Goal: Information Seeking & Learning: Learn about a topic

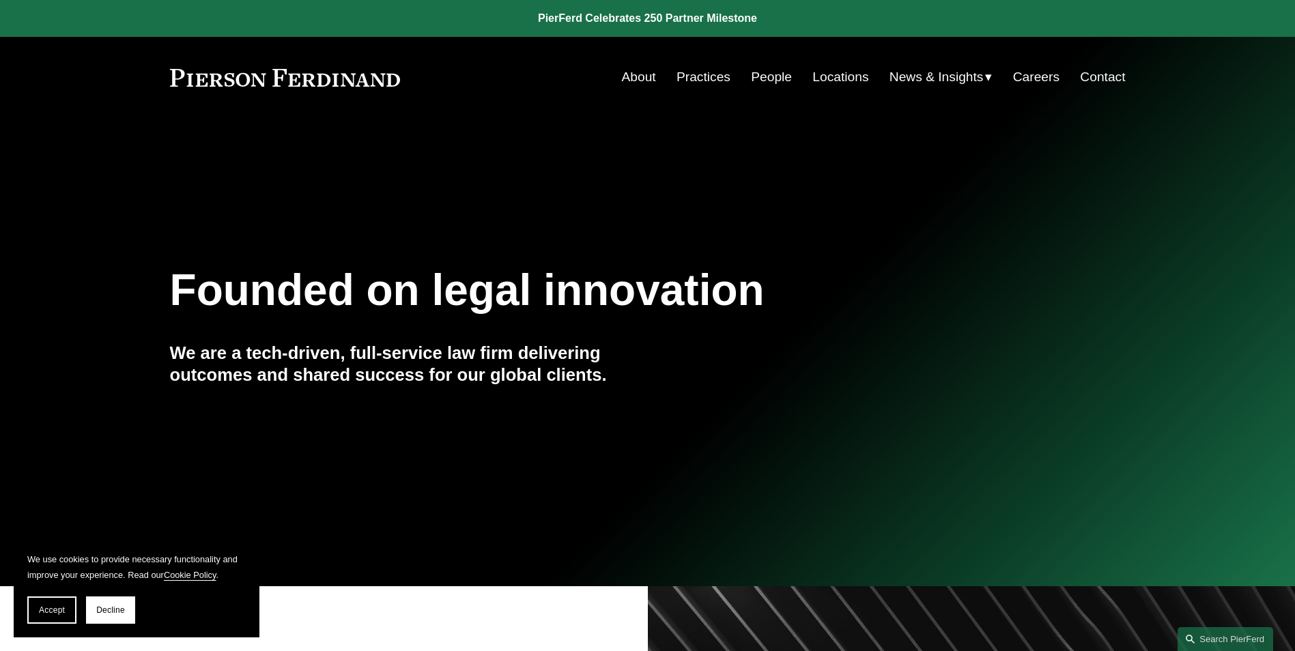
click at [697, 80] on link "Practices" at bounding box center [703, 77] width 54 height 26
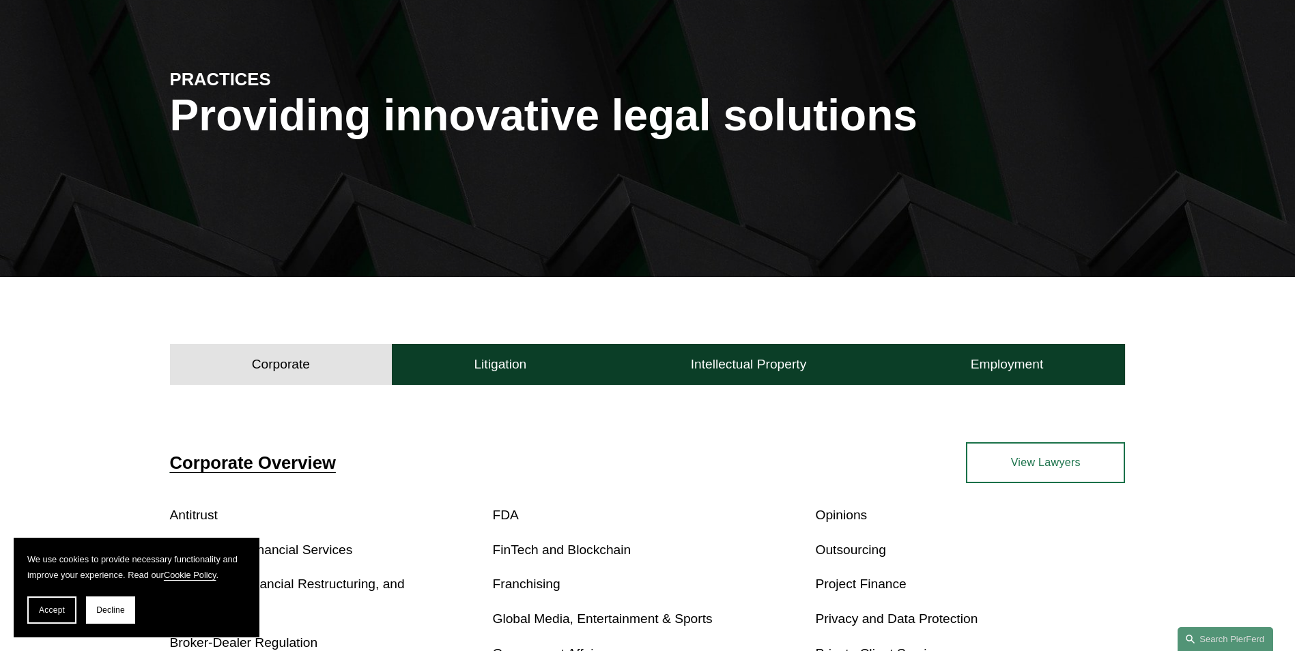
scroll to position [137, 0]
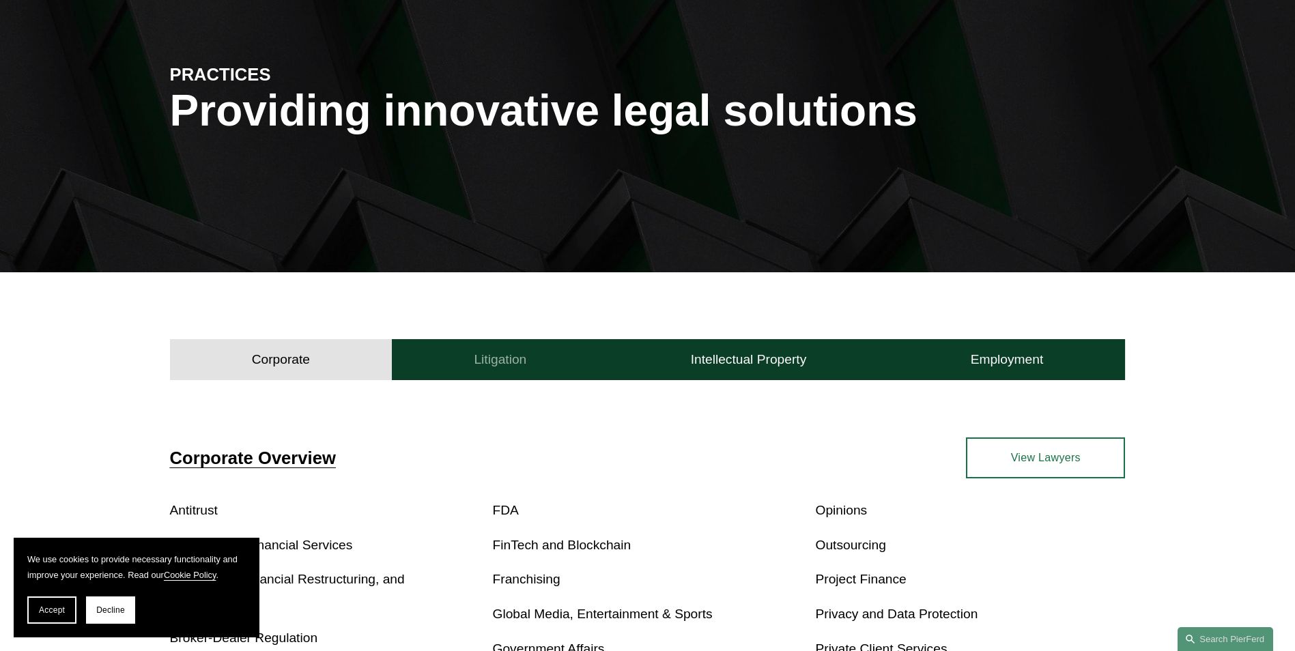
click at [496, 365] on h4 "Litigation" at bounding box center [500, 360] width 53 height 16
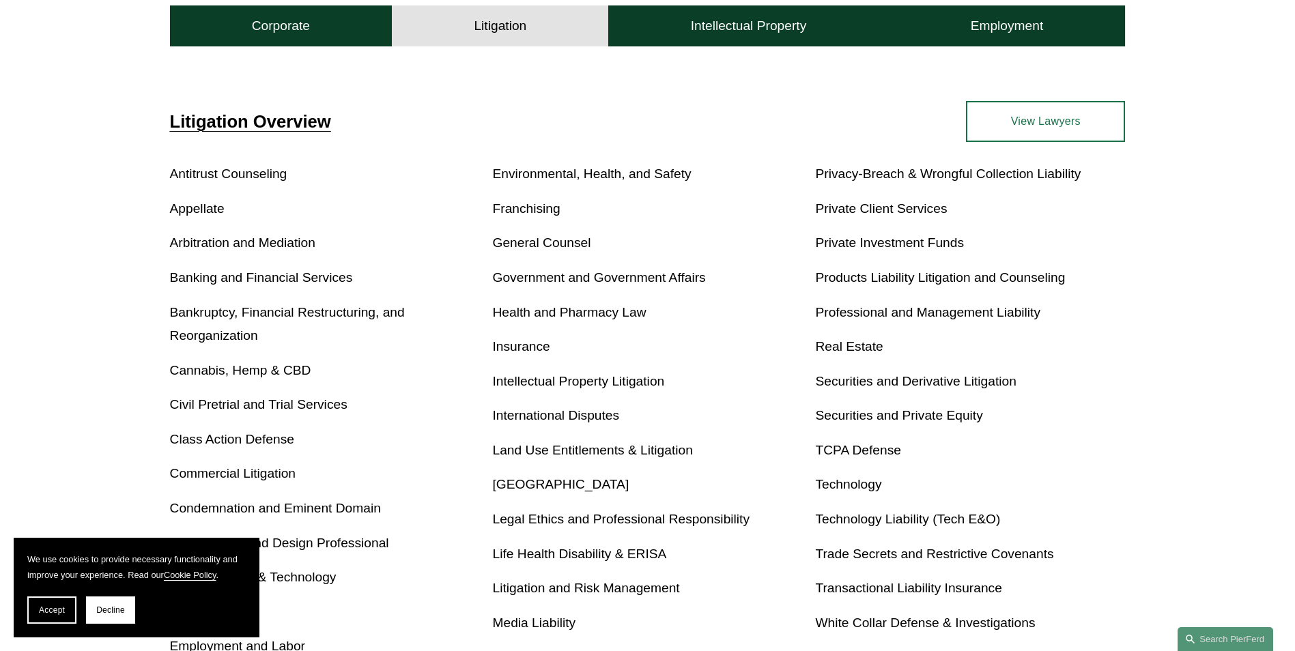
scroll to position [478, 0]
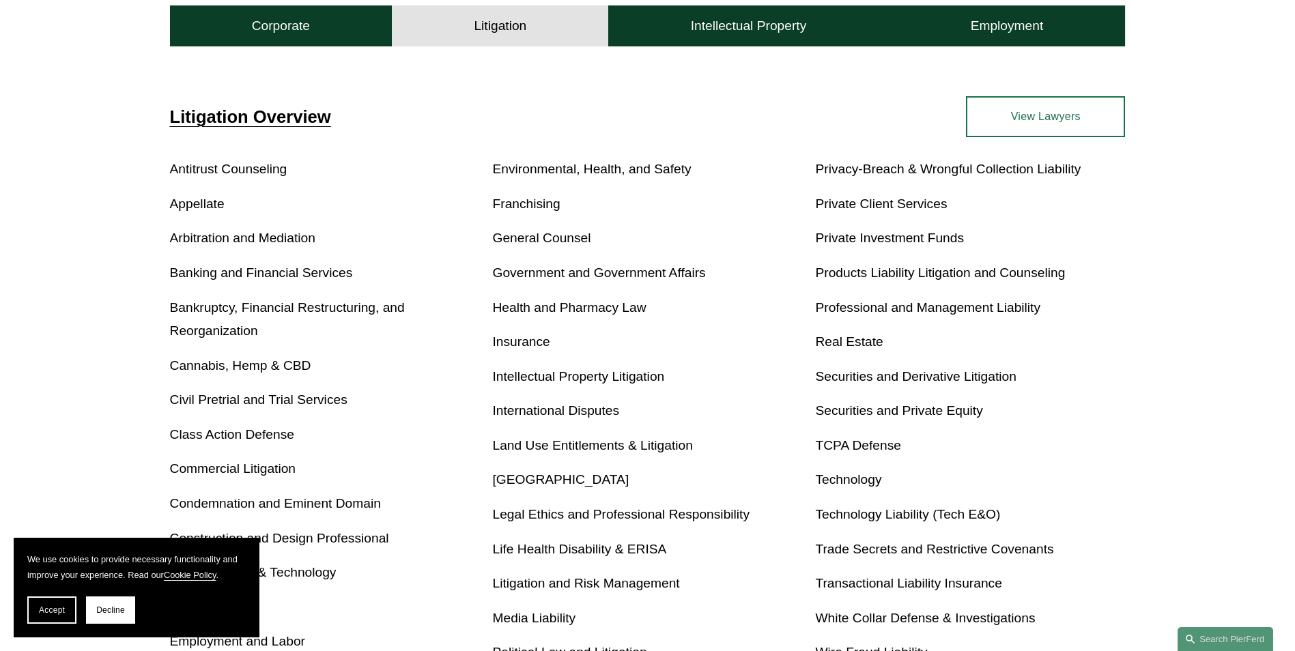
click at [244, 435] on link "Class Action Defense" at bounding box center [232, 434] width 124 height 14
